Goal: Navigation & Orientation: Find specific page/section

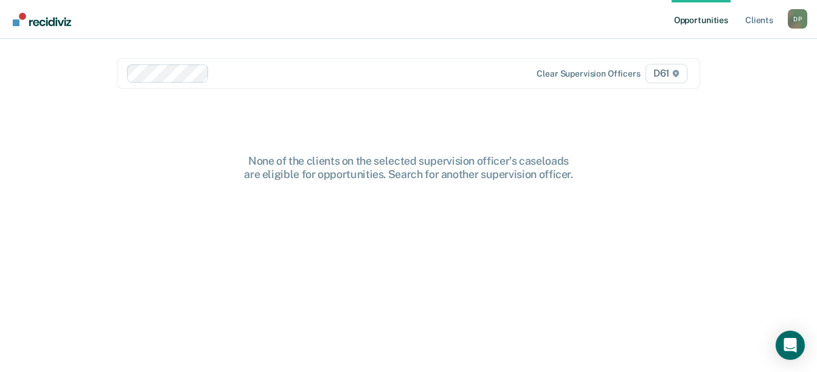
click at [799, 202] on div "Opportunities Client s Daniel Powell D P Profile How it works Log Out Clear sup…" at bounding box center [408, 186] width 817 height 372
click at [763, 12] on link "Client s" at bounding box center [759, 19] width 33 height 39
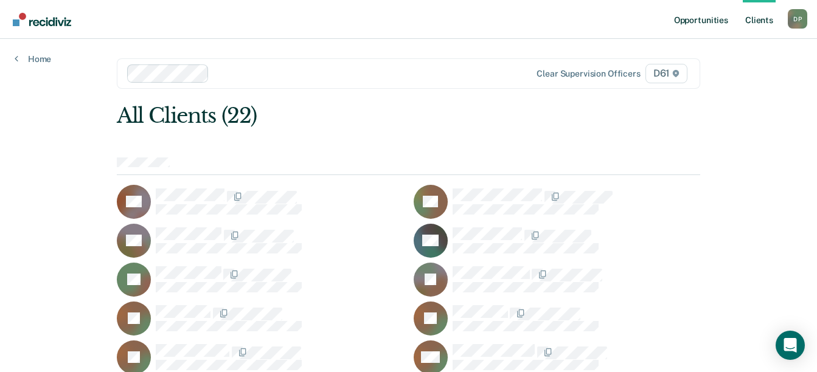
click at [691, 21] on link "Opportunities" at bounding box center [701, 19] width 59 height 39
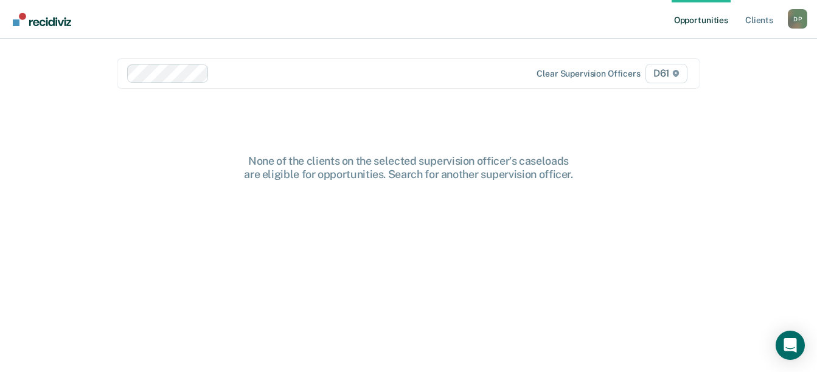
scroll to position [18, 0]
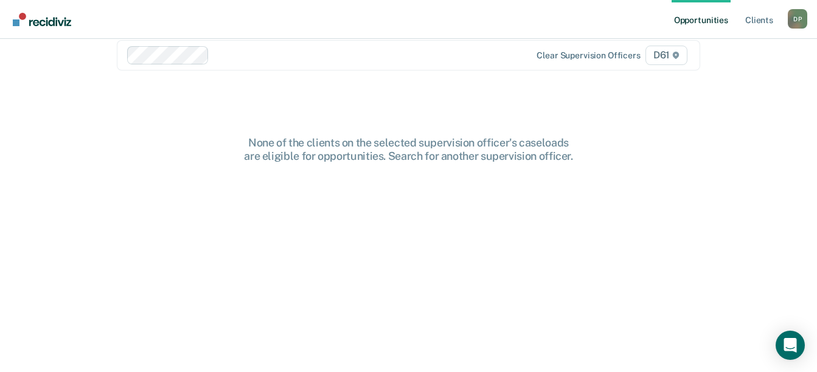
click at [805, 16] on div "D P" at bounding box center [797, 18] width 19 height 19
click at [717, 51] on link "Profile" at bounding box center [749, 49] width 98 height 10
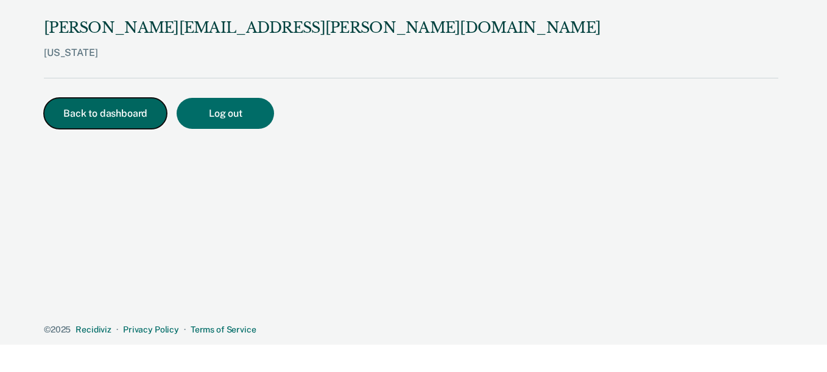
click at [108, 103] on button "Back to dashboard" at bounding box center [105, 113] width 123 height 31
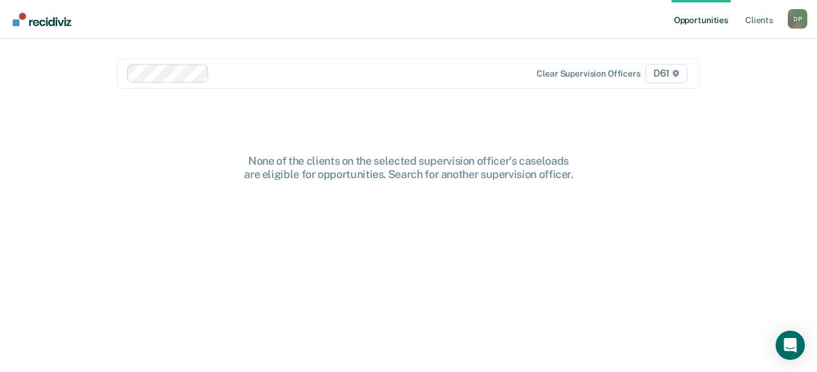
click at [665, 76] on span "D61" at bounding box center [667, 73] width 42 height 19
click at [669, 72] on span "D61" at bounding box center [667, 73] width 42 height 19
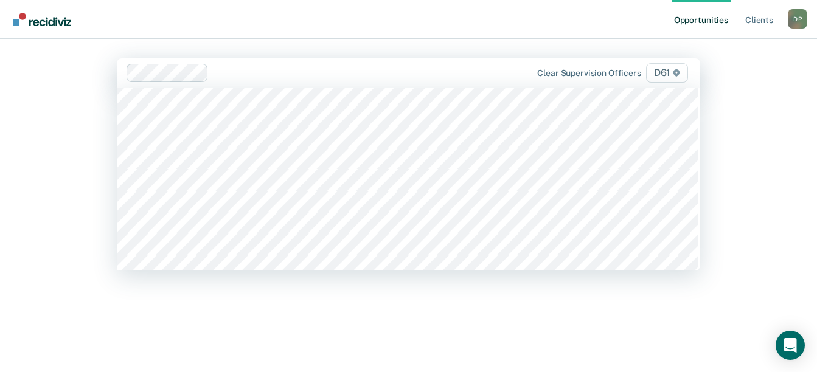
scroll to position [236, 0]
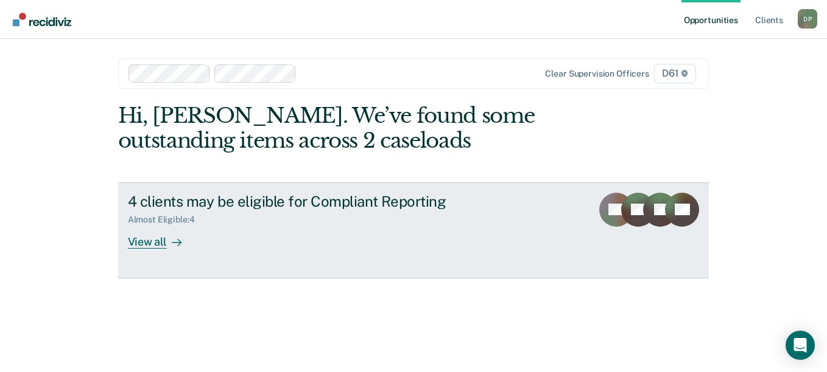
click at [154, 248] on div "View all" at bounding box center [162, 237] width 68 height 24
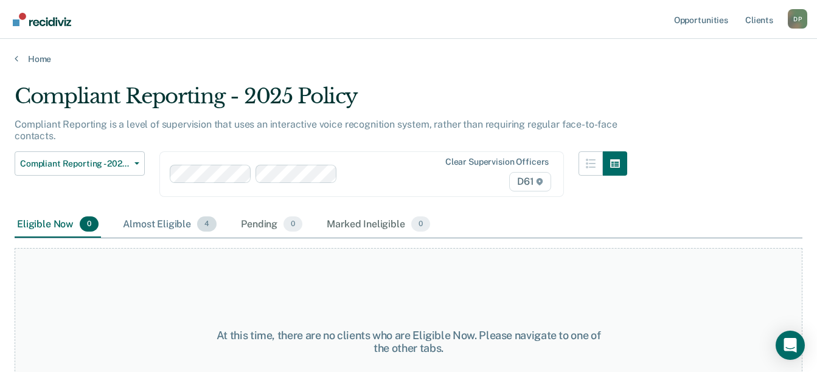
click at [174, 226] on div "Almost Eligible 4" at bounding box center [170, 225] width 99 height 27
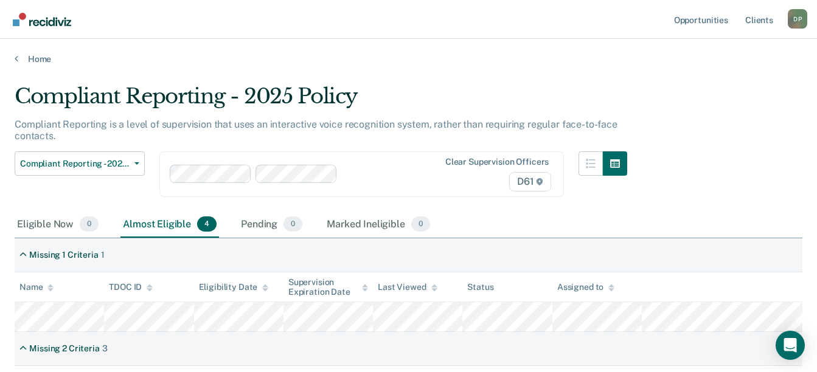
click at [209, 97] on div "Compliant Reporting - 2025 Policy Compliant Reporting is a level of supervision…" at bounding box center [321, 148] width 613 height 128
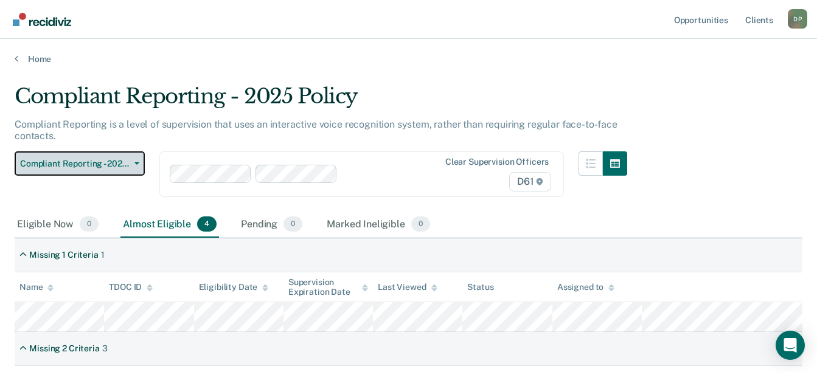
click at [136, 167] on button "Compliant Reporting - 2025 Policy" at bounding box center [80, 164] width 130 height 24
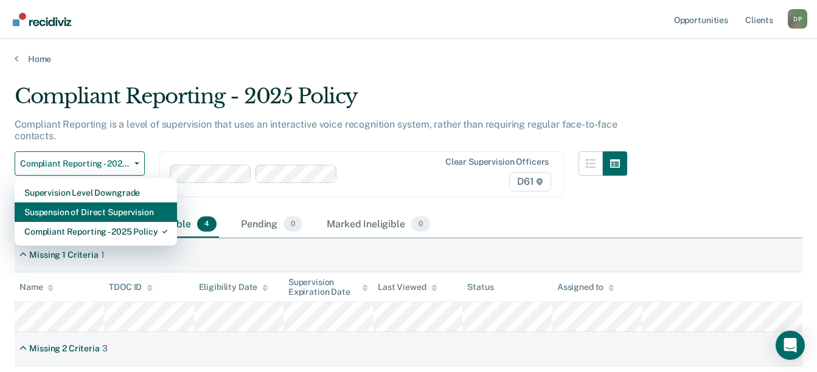
click at [121, 209] on div "Suspension of Direct Supervision" at bounding box center [95, 212] width 143 height 19
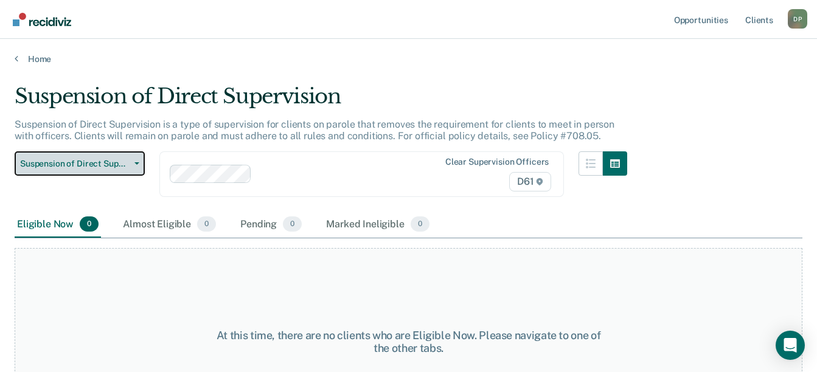
click at [135, 161] on button "Suspension of Direct Supervision" at bounding box center [80, 164] width 130 height 24
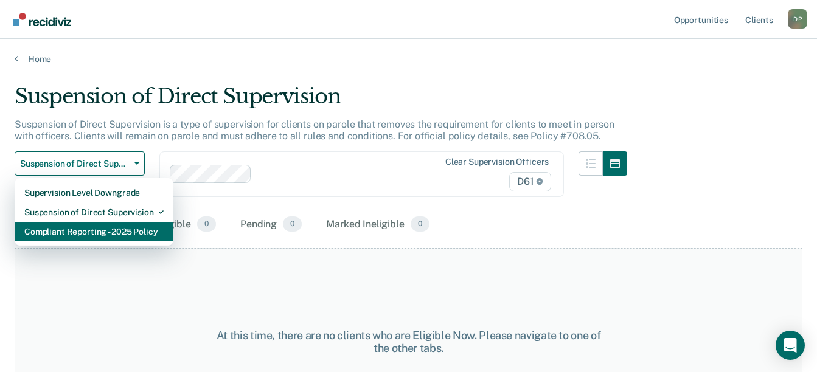
click at [100, 226] on div "Compliant Reporting - 2025 Policy" at bounding box center [93, 231] width 139 height 19
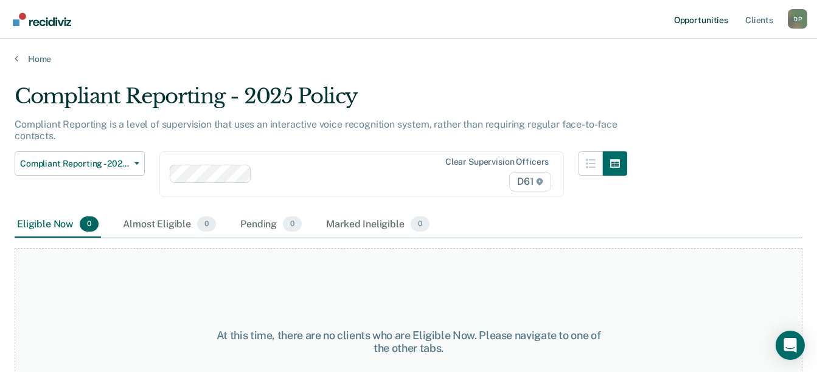
click at [707, 22] on link "Opportunities" at bounding box center [701, 19] width 59 height 39
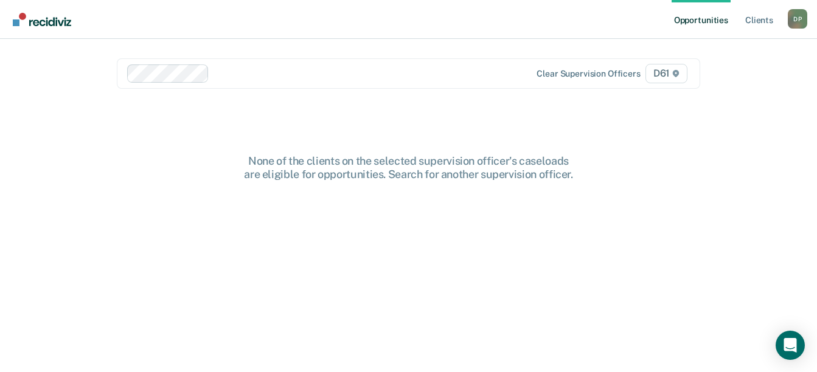
click at [679, 76] on icon at bounding box center [676, 73] width 6 height 7
click at [757, 16] on link "Client s" at bounding box center [759, 19] width 33 height 39
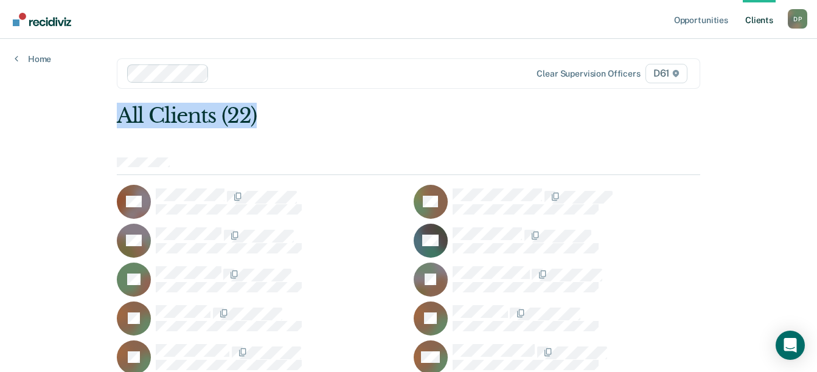
drag, startPoint x: 816, startPoint y: 43, endPoint x: 828, endPoint y: 106, distance: 64.0
click at [817, 106] on html "Looks like you’re using Internet Explorer 11. For faster loading and a better e…" at bounding box center [408, 186] width 817 height 372
drag, startPoint x: 828, startPoint y: 106, endPoint x: 749, endPoint y: 94, distance: 80.7
click at [749, 94] on div "Opportunities Client s Daniel Powell D P Profile How it works Log Out Home Clea…" at bounding box center [408, 328] width 817 height 657
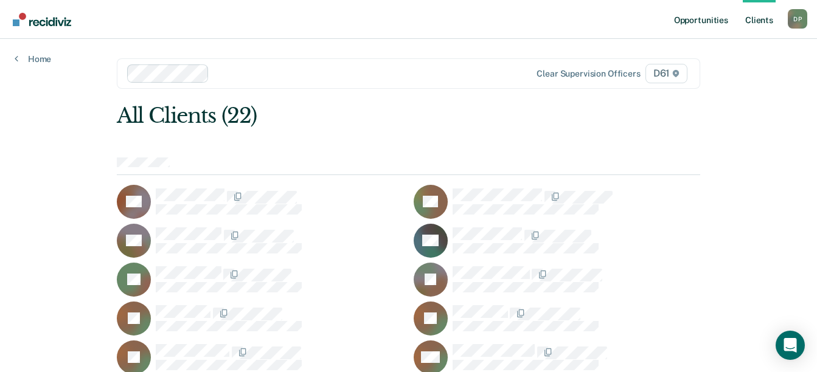
click at [700, 23] on link "Opportunities" at bounding box center [701, 19] width 59 height 39
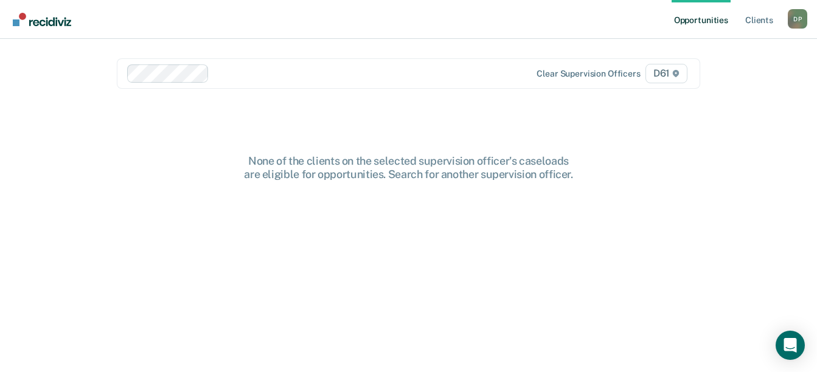
scroll to position [18, 0]
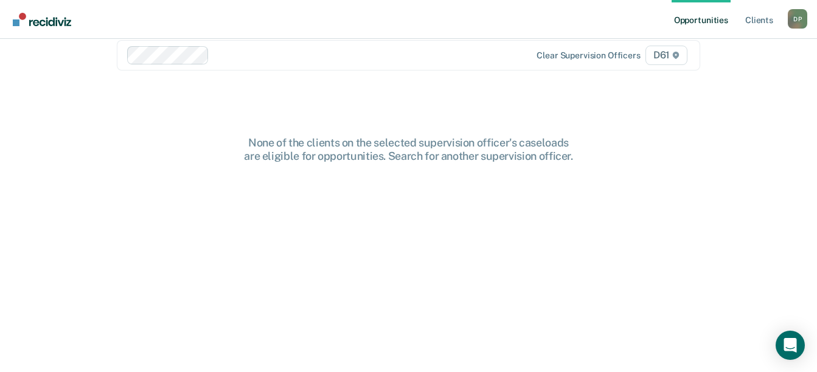
click at [48, 22] on img "Go to Recidiviz Home" at bounding box center [42, 19] width 58 height 13
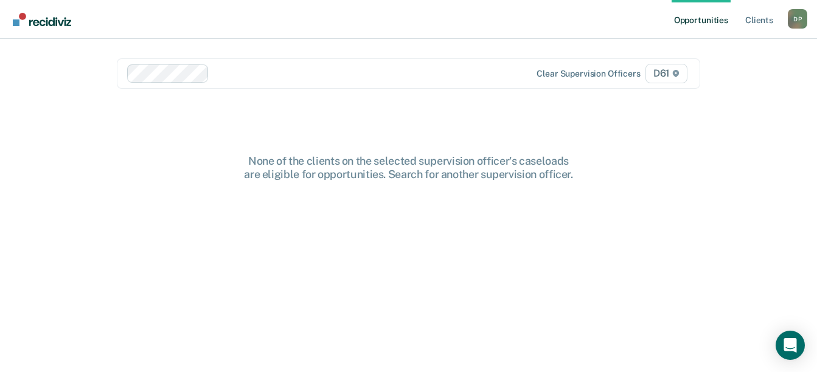
click at [802, 24] on div "D P" at bounding box center [797, 18] width 19 height 19
click at [751, 153] on div "Opportunities Client s Daniel Powell D P Profile How it works Log Out Clear sup…" at bounding box center [408, 186] width 817 height 372
click at [763, 23] on link "Client s" at bounding box center [759, 19] width 33 height 39
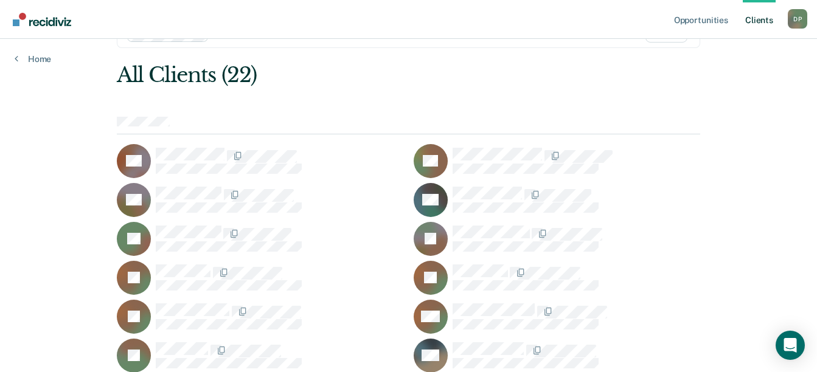
scroll to position [42, 0]
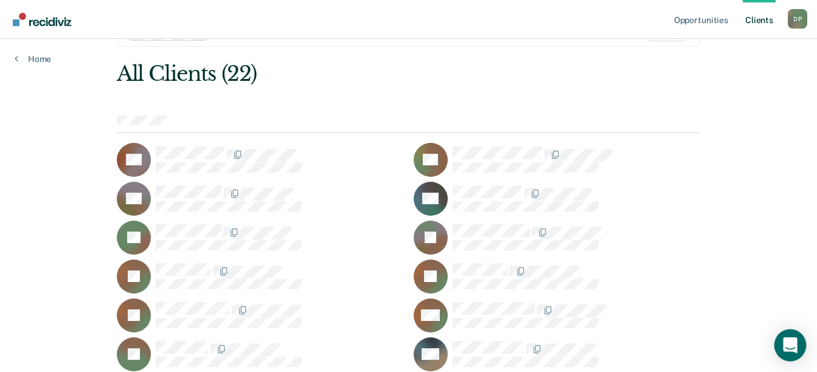
click at [790, 344] on icon "Open Intercom Messenger" at bounding box center [790, 346] width 14 height 16
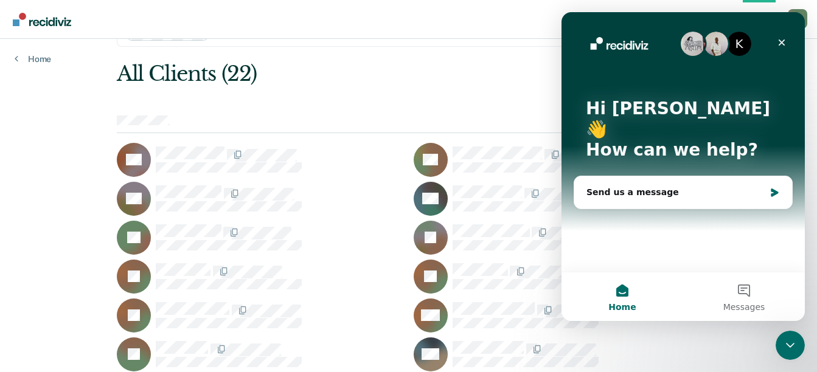
scroll to position [0, 0]
click at [749, 298] on button "Messages" at bounding box center [744, 297] width 122 height 49
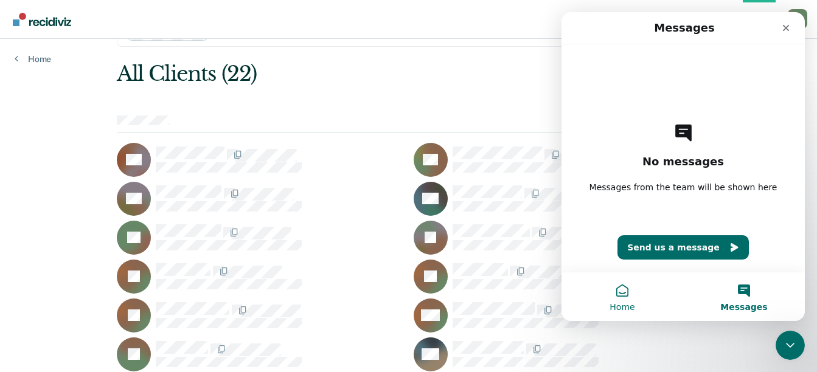
click at [622, 296] on button "Home" at bounding box center [623, 297] width 122 height 49
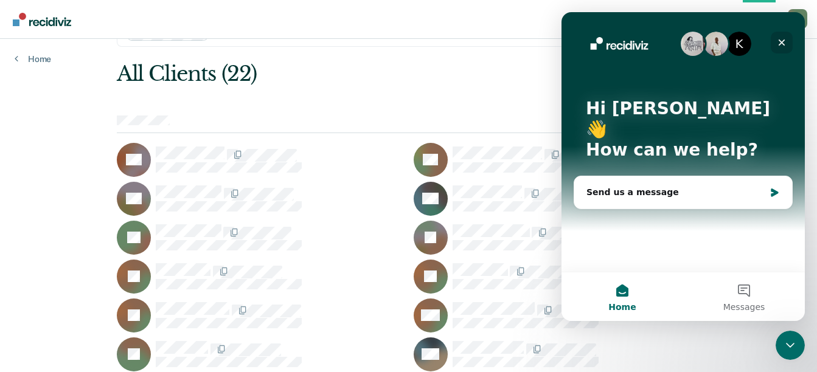
click at [779, 41] on icon "Close" at bounding box center [782, 43] width 10 height 10
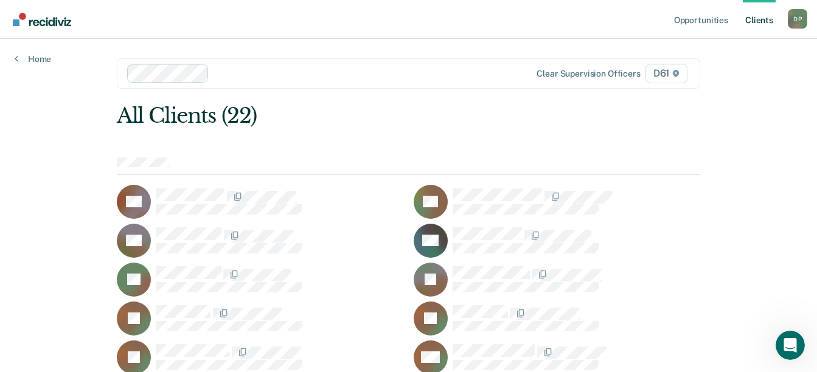
click at [794, 22] on div "D P" at bounding box center [797, 18] width 19 height 19
click at [786, 66] on link "How it works" at bounding box center [749, 65] width 98 height 10
click at [715, 24] on link "Opportunities" at bounding box center [701, 19] width 59 height 39
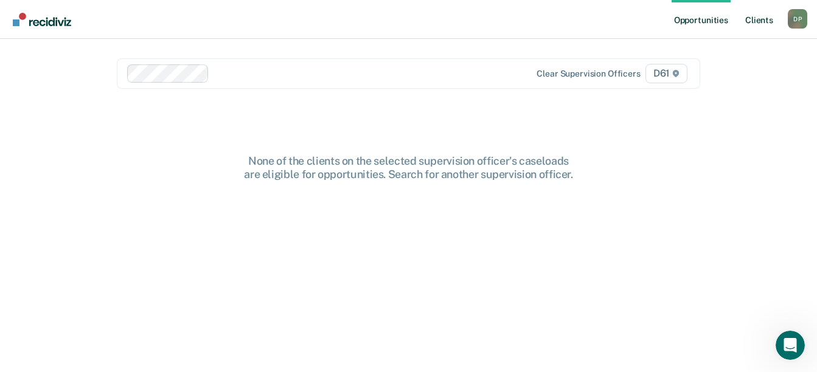
click at [759, 16] on link "Client s" at bounding box center [759, 19] width 33 height 39
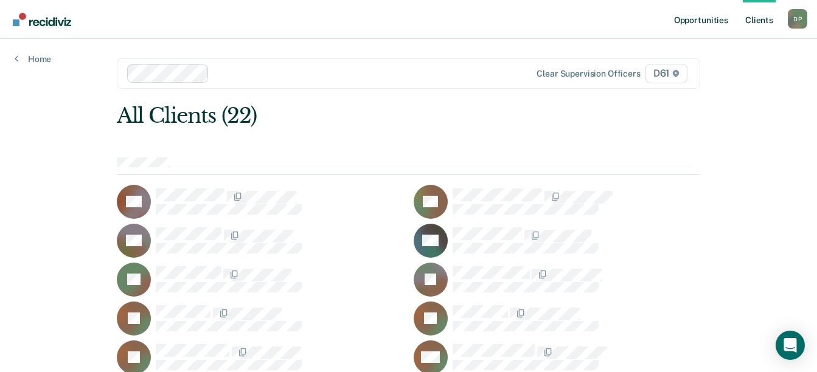
click at [689, 26] on link "Opportunities" at bounding box center [701, 19] width 59 height 39
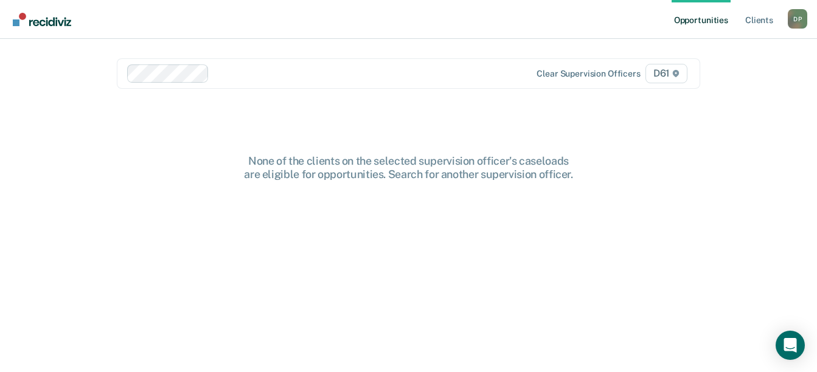
click at [689, 26] on link "Opportunities" at bounding box center [701, 19] width 59 height 39
